Goal: Book appointment/travel/reservation

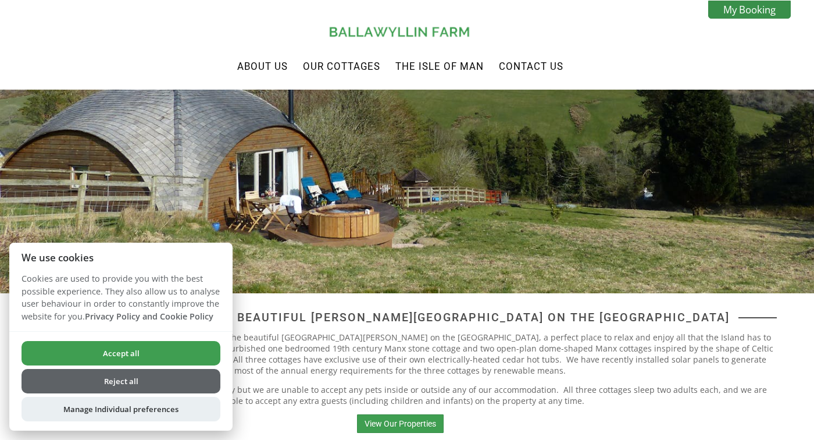
click at [168, 354] on button "Accept all" at bounding box center [121, 353] width 199 height 24
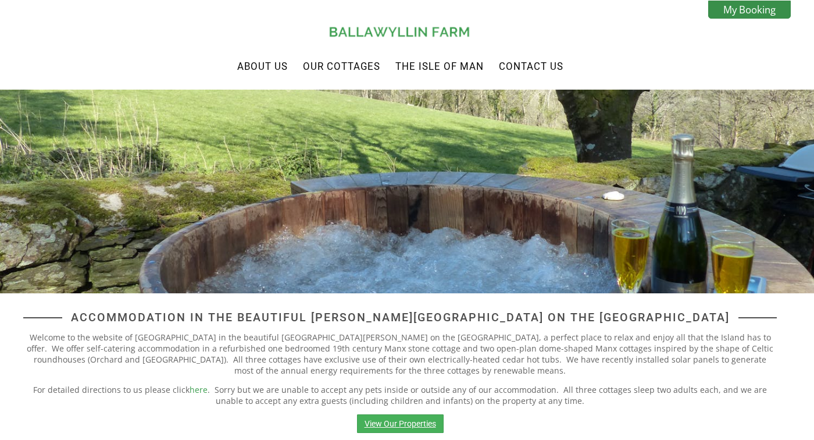
click at [423, 428] on link "View Our Properties" at bounding box center [400, 423] width 87 height 19
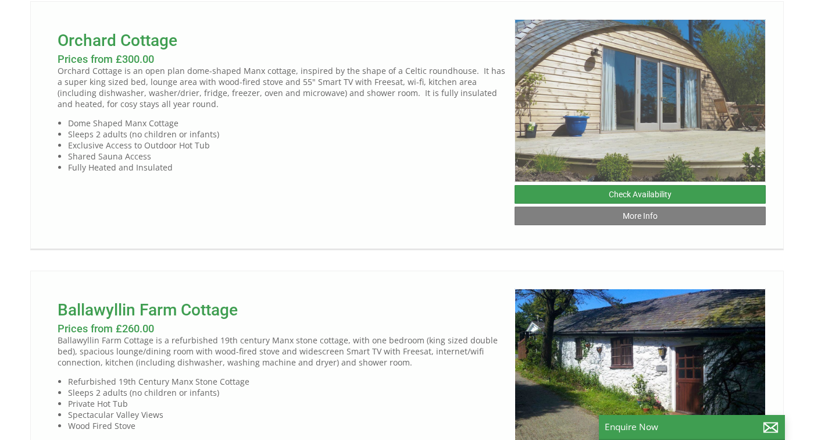
scroll to position [739, 0]
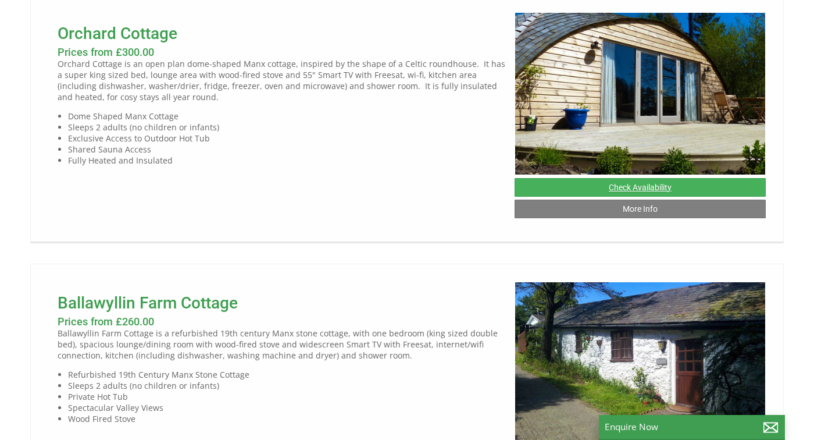
click at [674, 197] on link "Check Availability" at bounding box center [640, 187] width 251 height 19
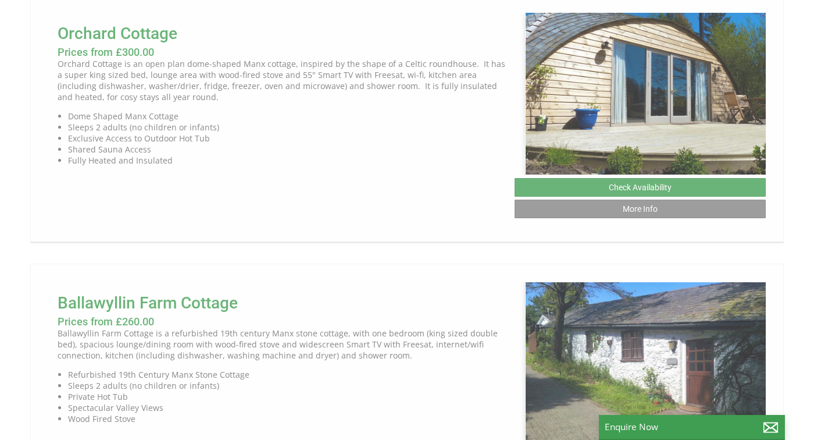
scroll to position [0, 10]
